Goal: Task Accomplishment & Management: Manage account settings

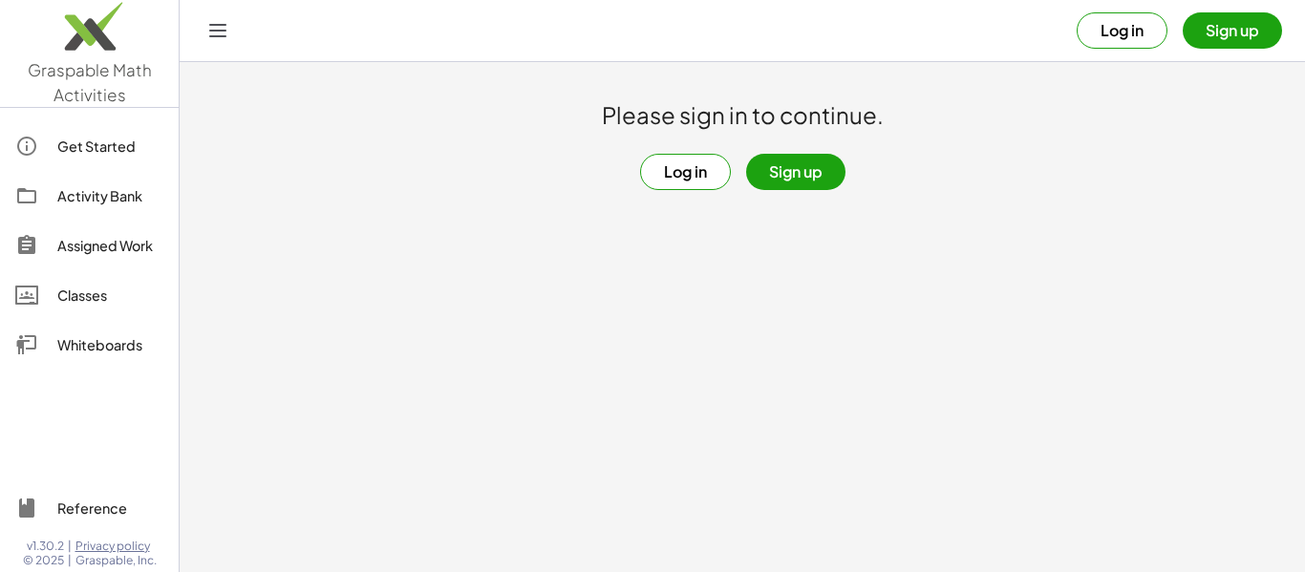
click at [843, 181] on div "Log in Sign up" at bounding box center [742, 172] width 205 height 36
click at [803, 174] on button "Sign up" at bounding box center [795, 172] width 99 height 36
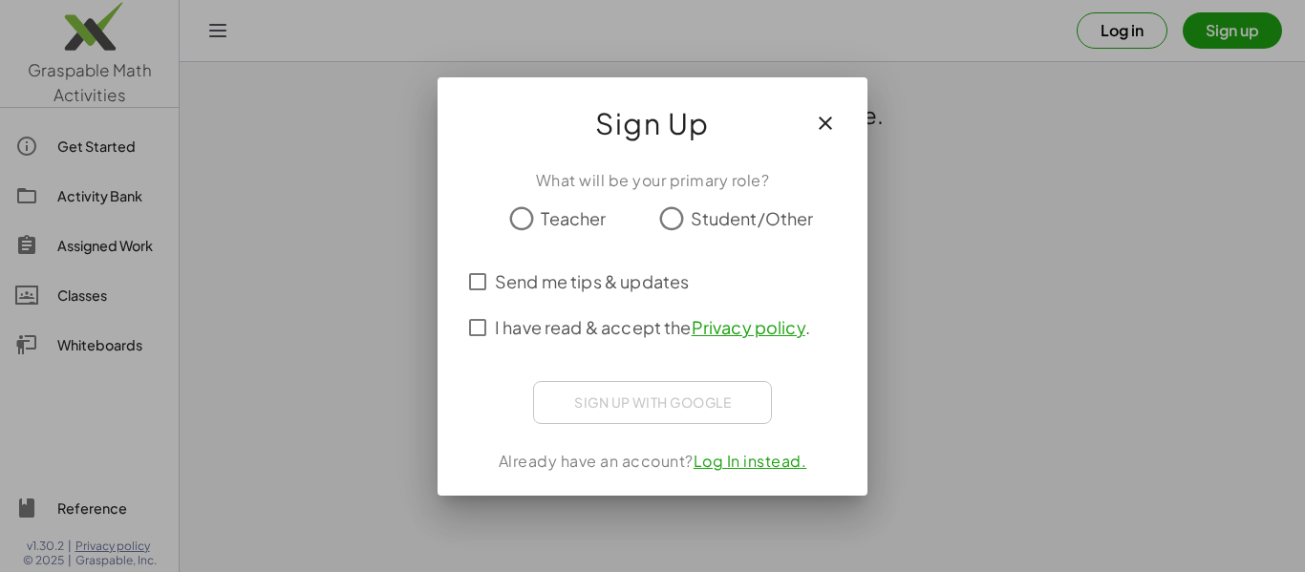
click at [803, 174] on div "What will be your primary role?" at bounding box center [652, 180] width 384 height 23
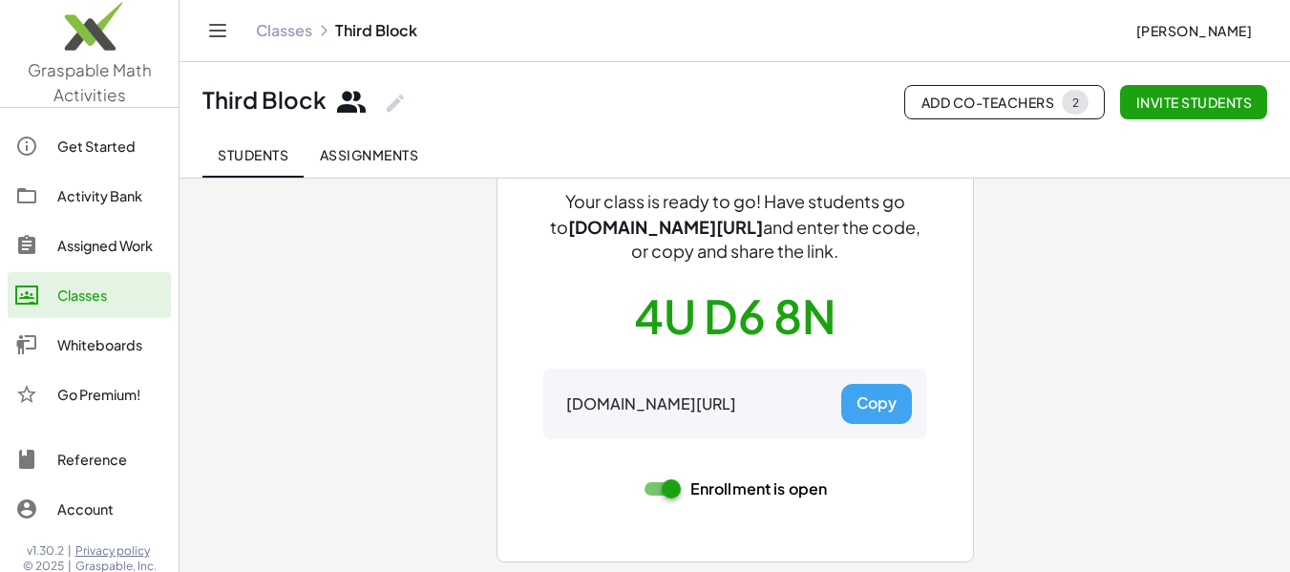
scroll to position [146, 0]
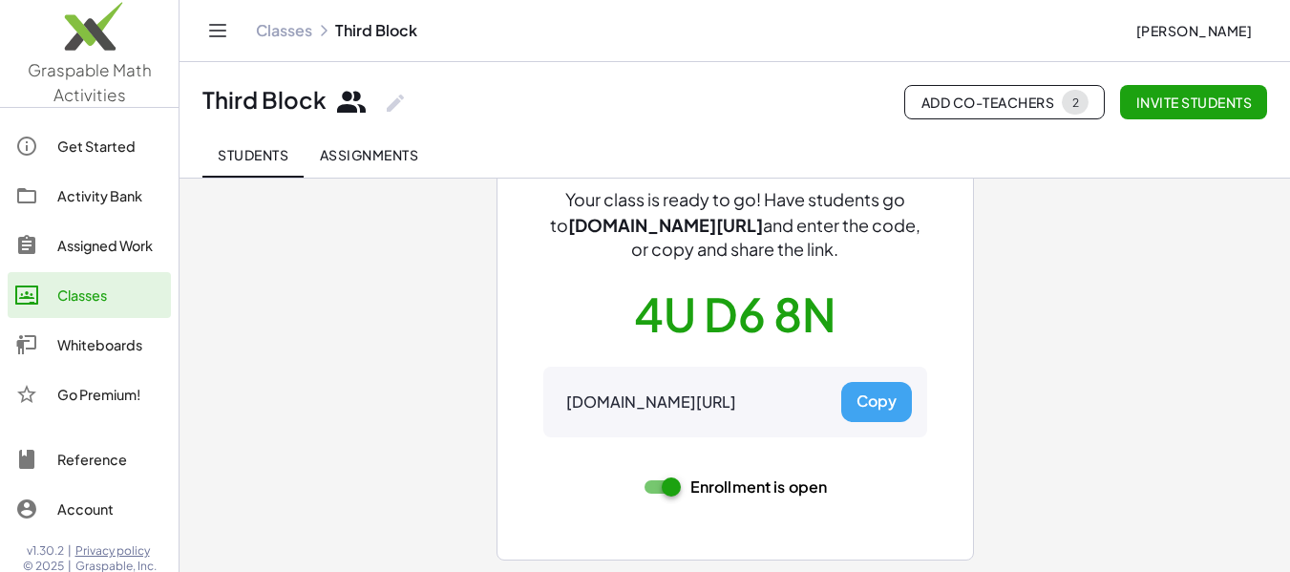
click at [1062, 102] on span "2" at bounding box center [1075, 102] width 27 height 25
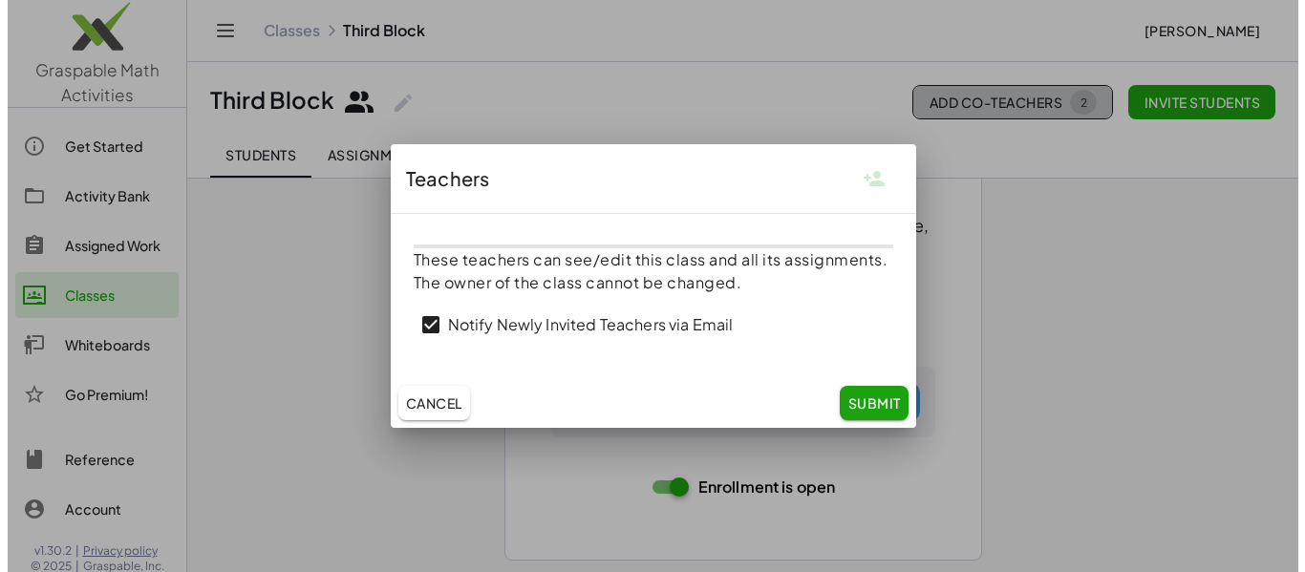
scroll to position [0, 0]
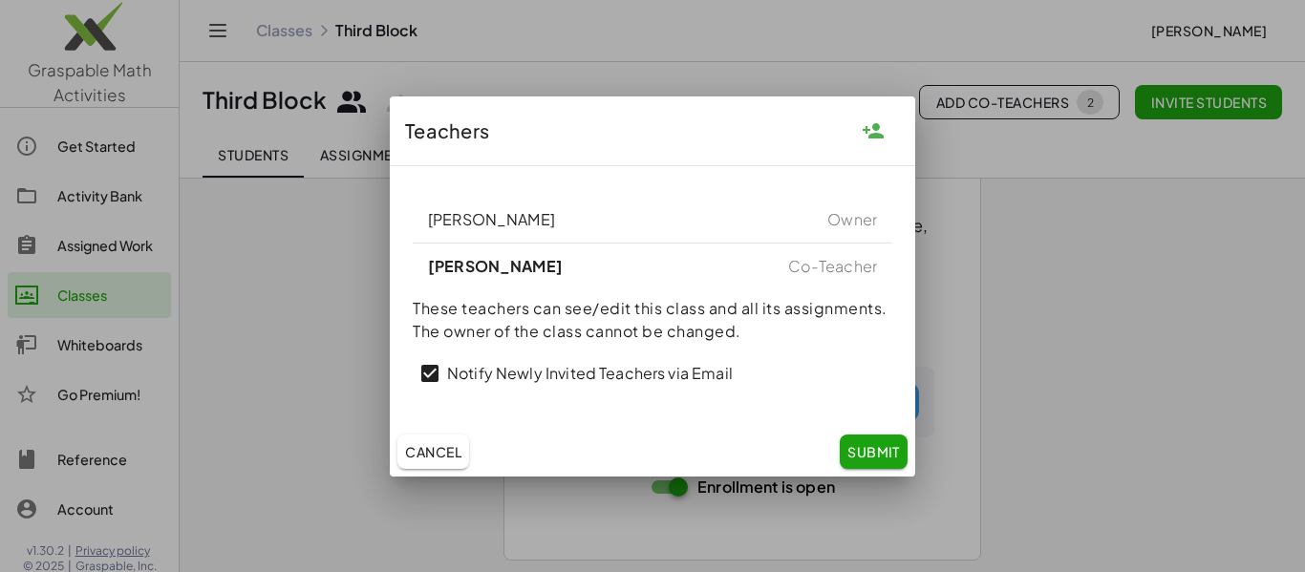
click at [1065, 230] on div at bounding box center [652, 286] width 1305 height 572
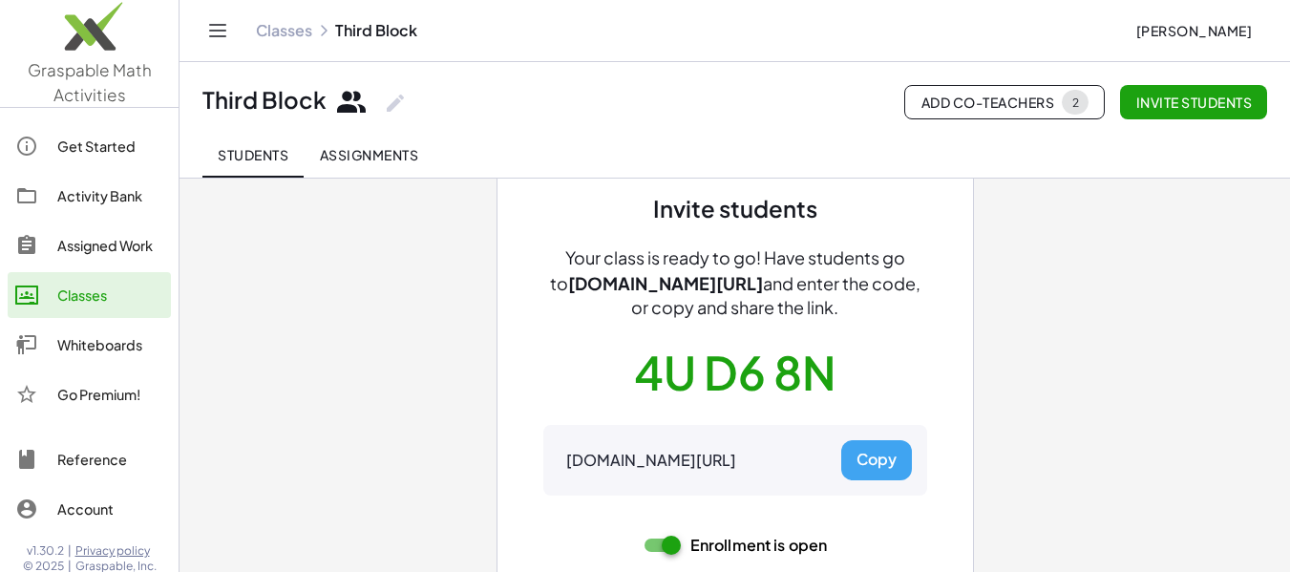
scroll to position [146, 0]
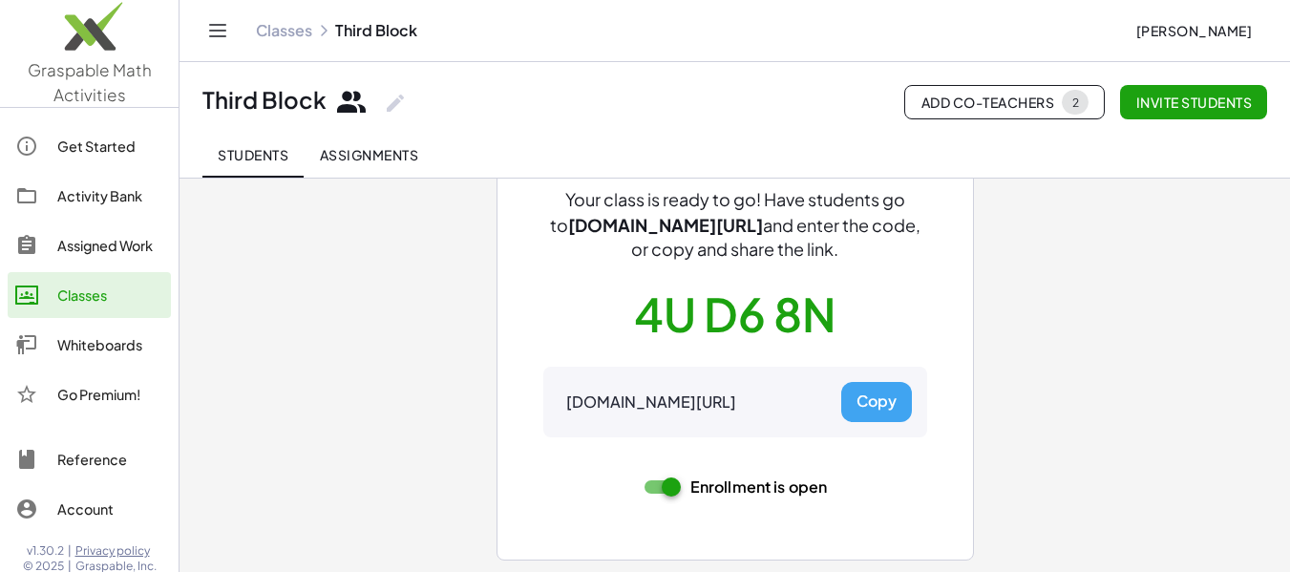
click at [444, 360] on div "Invite students Your class is ready to go! Have students go to [DOMAIN_NAME][UR…" at bounding box center [735, 302] width 1111 height 541
click at [339, 150] on span "Assignments" at bounding box center [368, 154] width 99 height 17
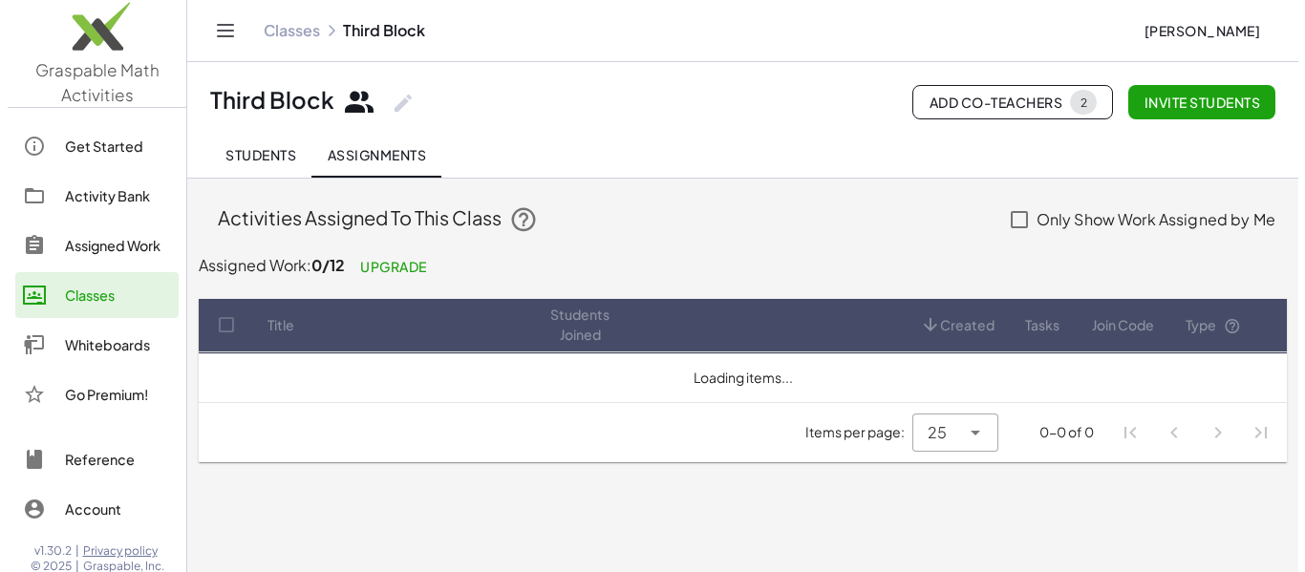
scroll to position [0, 0]
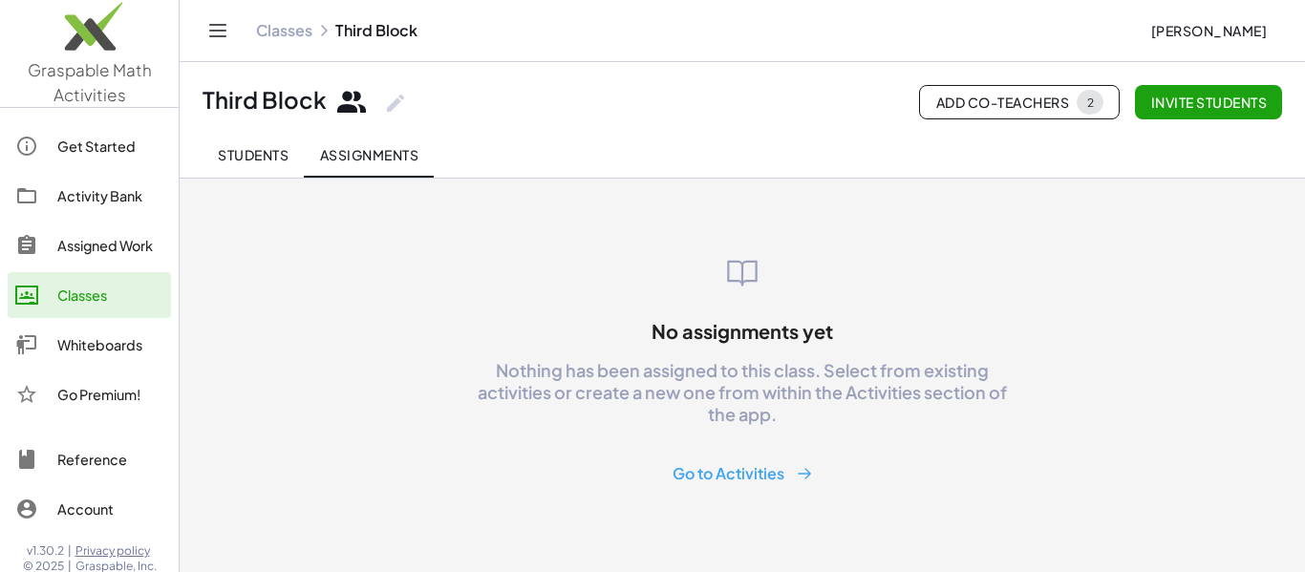
click at [96, 255] on div "Assigned Work" at bounding box center [110, 245] width 106 height 23
